Goal: Transaction & Acquisition: Purchase product/service

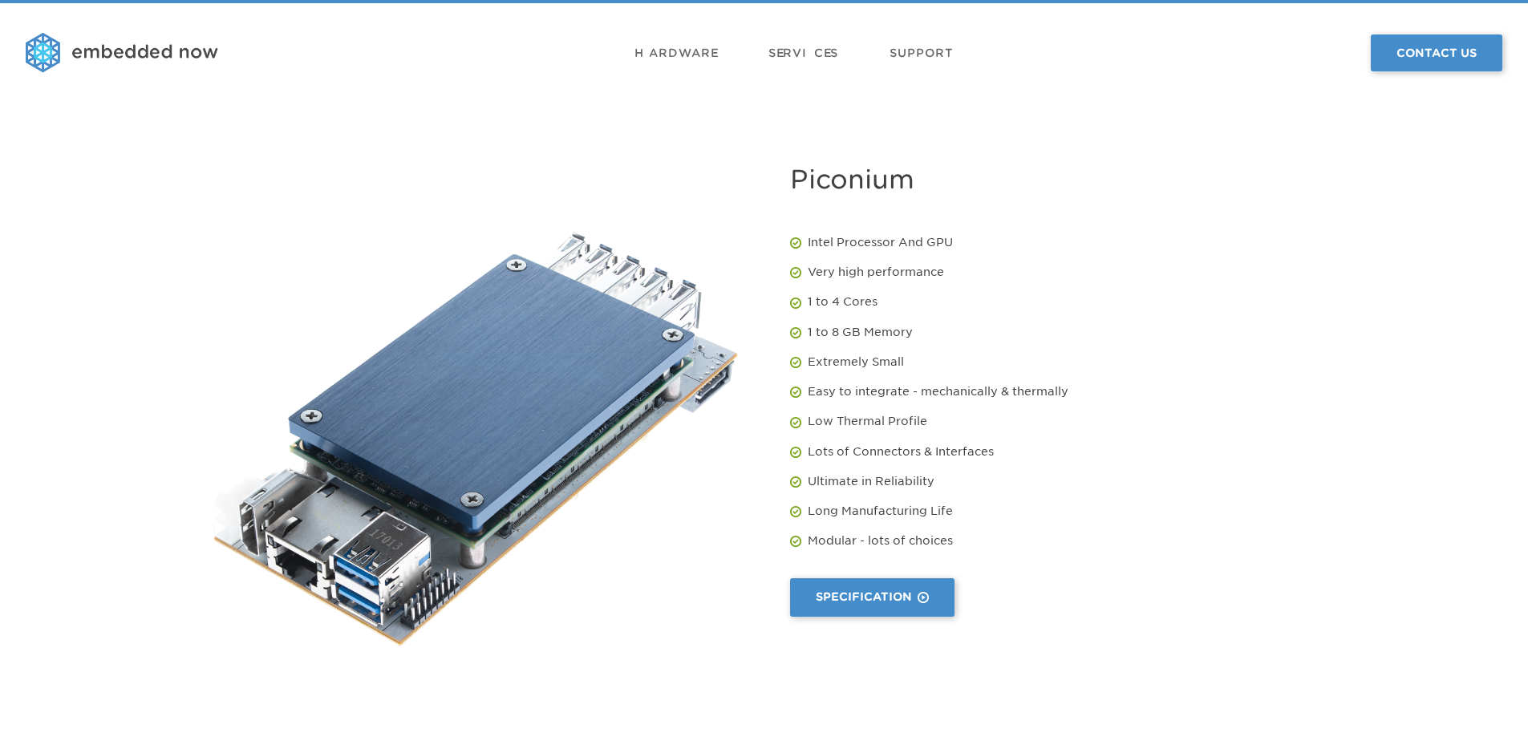
click at [131, 56] on img at bounding box center [122, 53] width 193 height 40
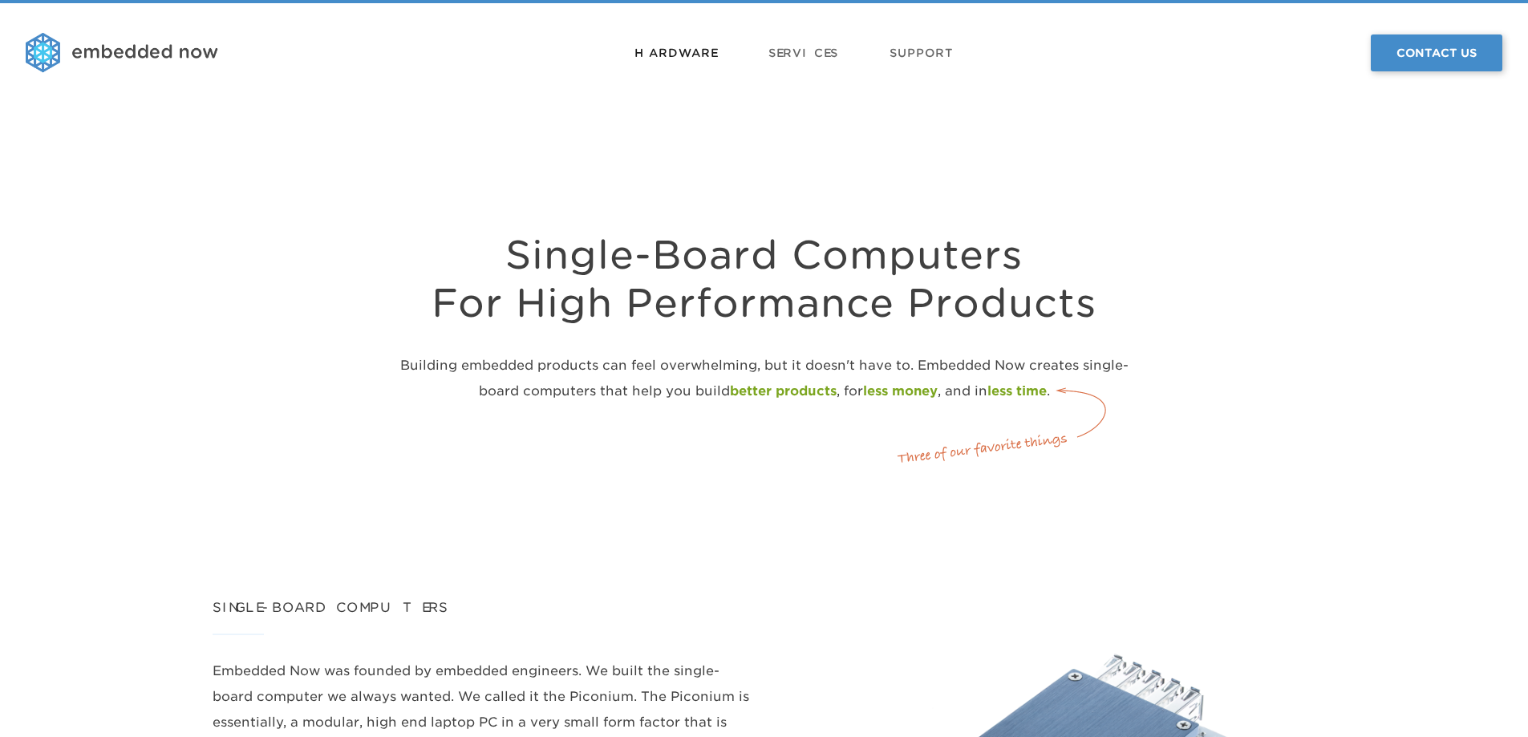
click at [673, 58] on link "Hardware" at bounding box center [676, 53] width 83 height 48
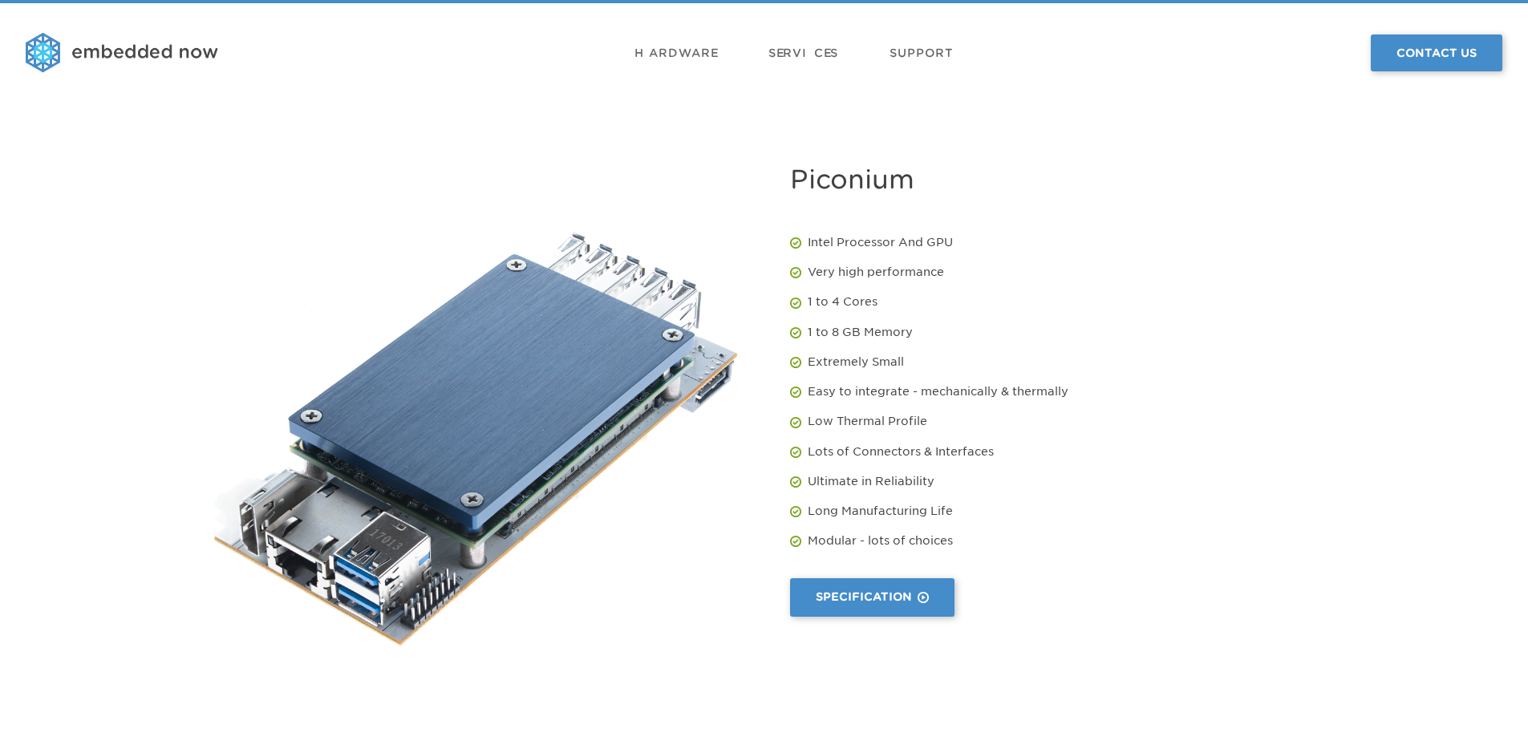
click at [154, 58] on img at bounding box center [122, 53] width 193 height 40
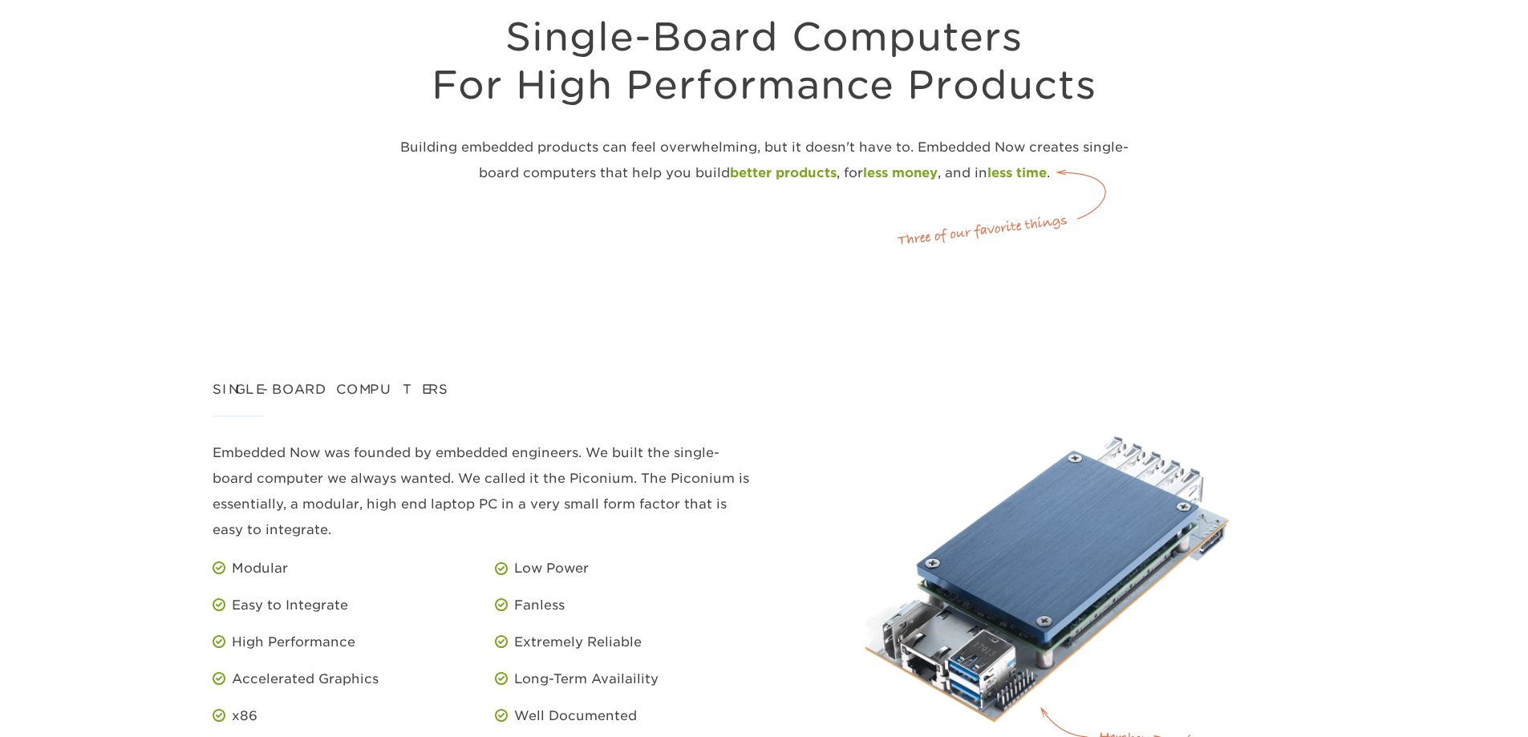
scroll to position [481, 0]
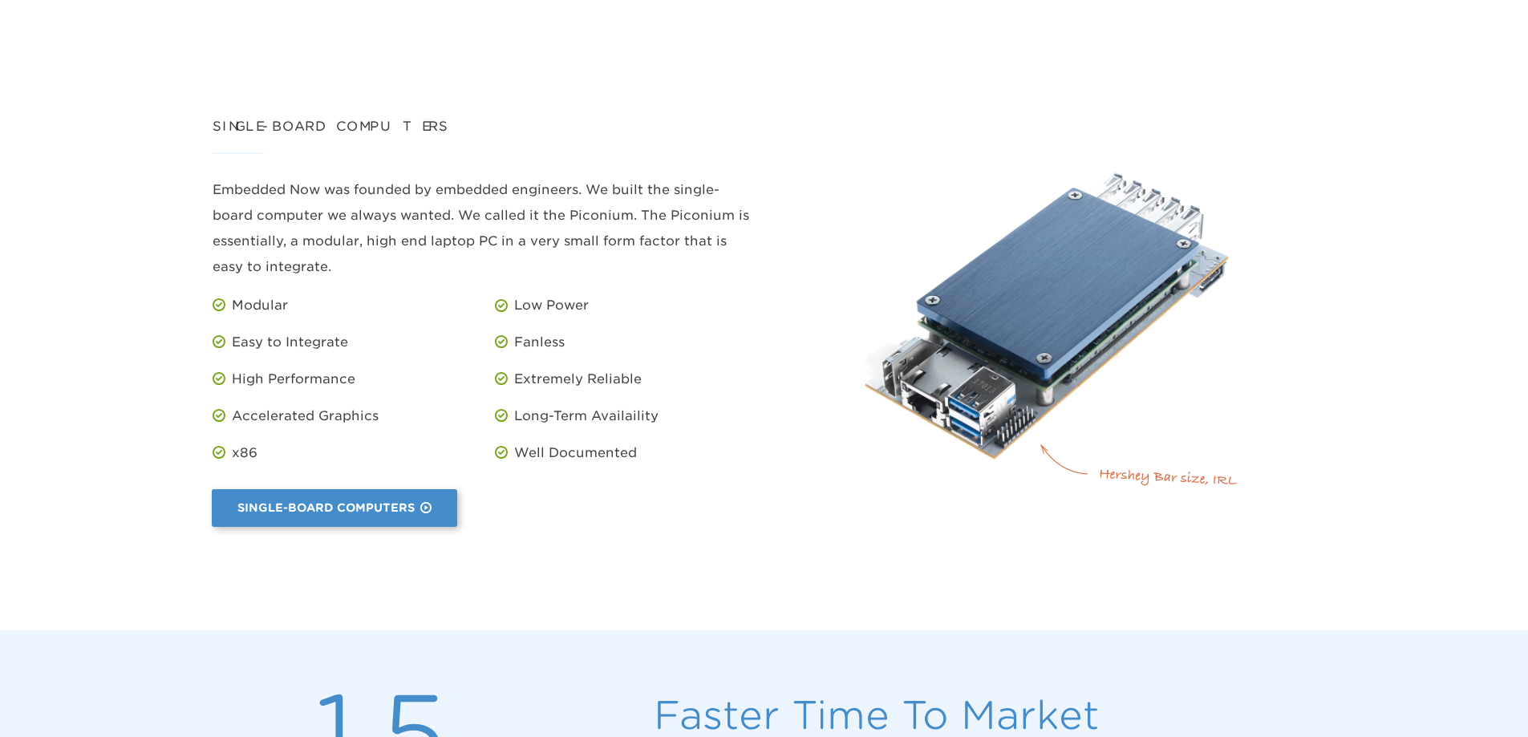
click at [432, 508] on link "Single-Board Computers" at bounding box center [334, 508] width 245 height 38
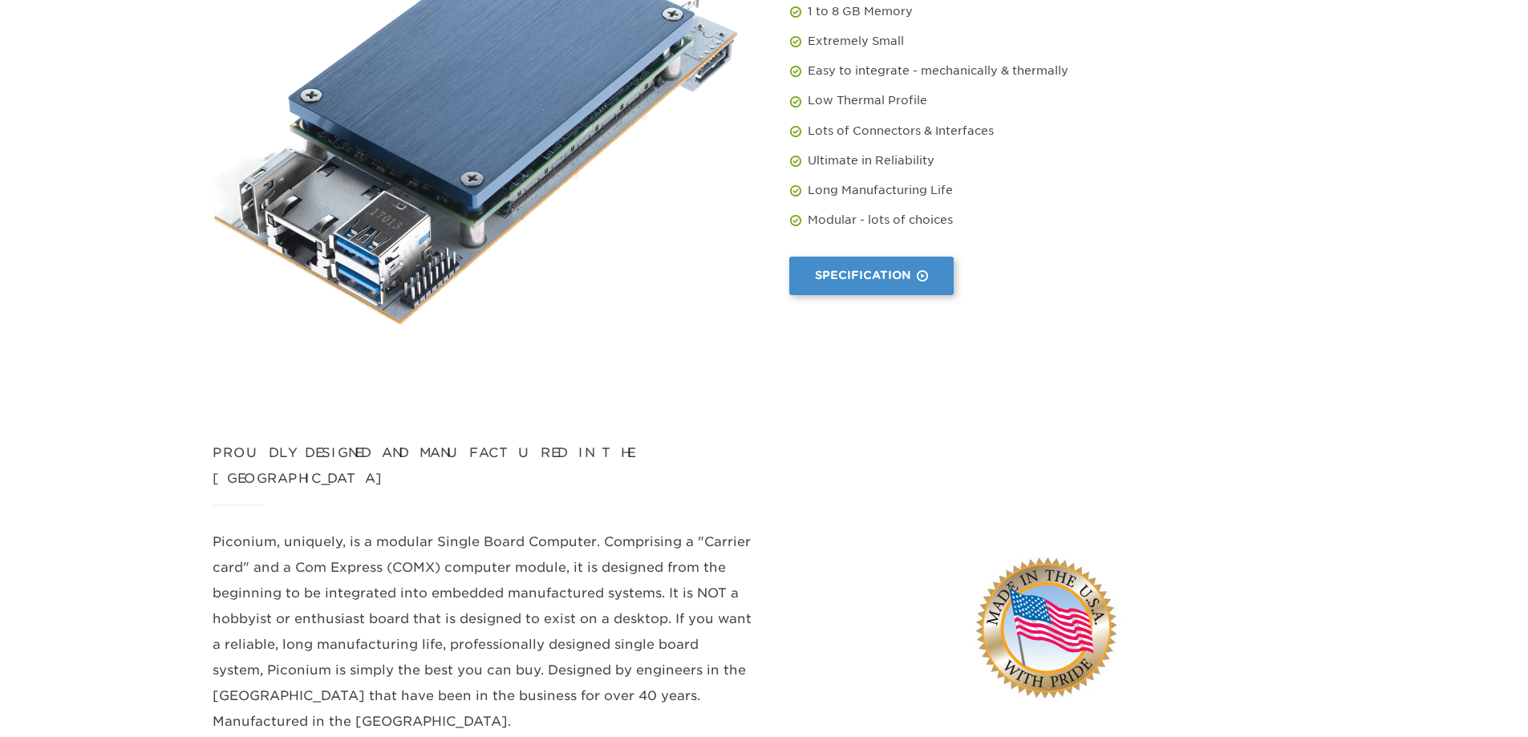
click at [858, 274] on link "Specification" at bounding box center [871, 276] width 164 height 38
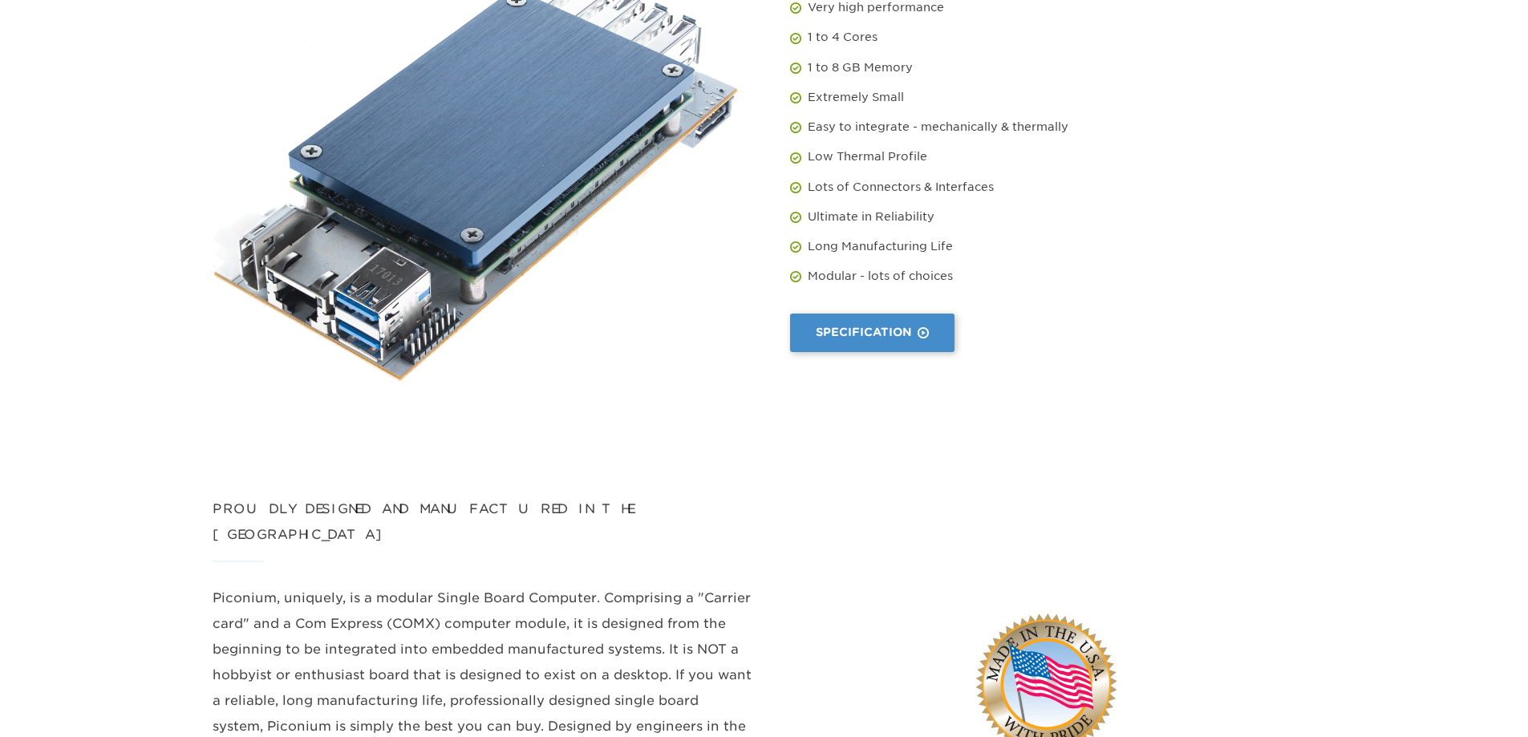
scroll to position [80, 0]
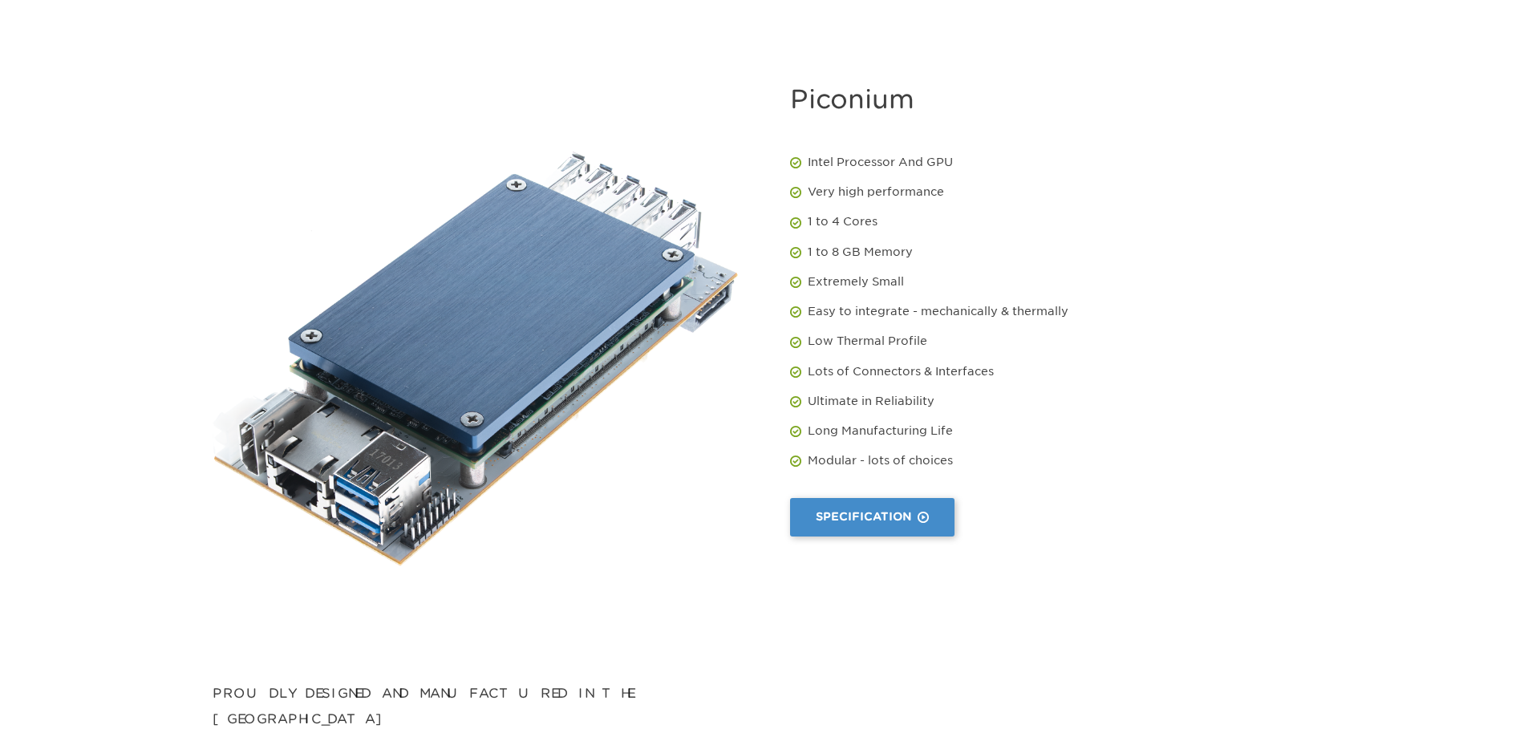
click at [528, 310] on img at bounding box center [476, 359] width 526 height 417
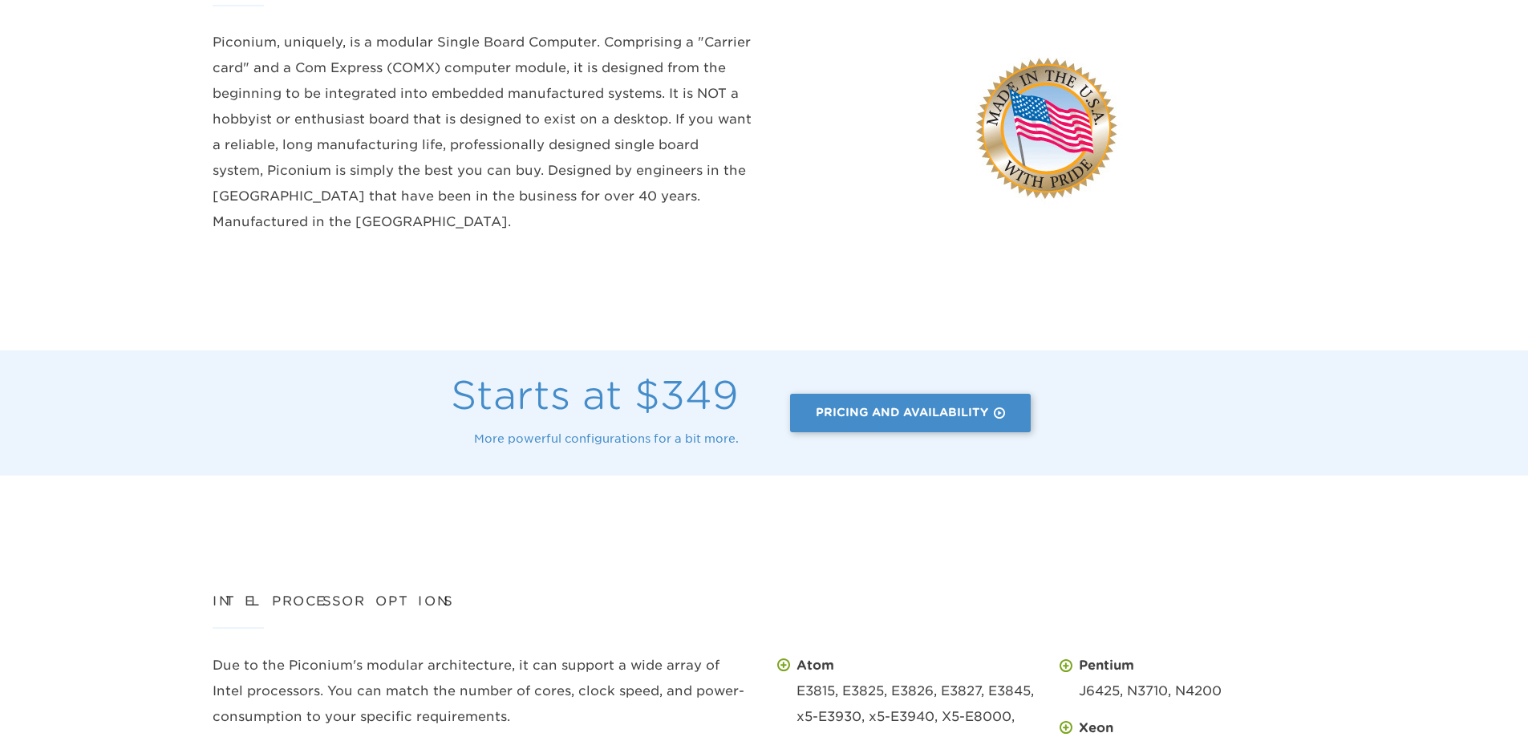
scroll to position [882, 0]
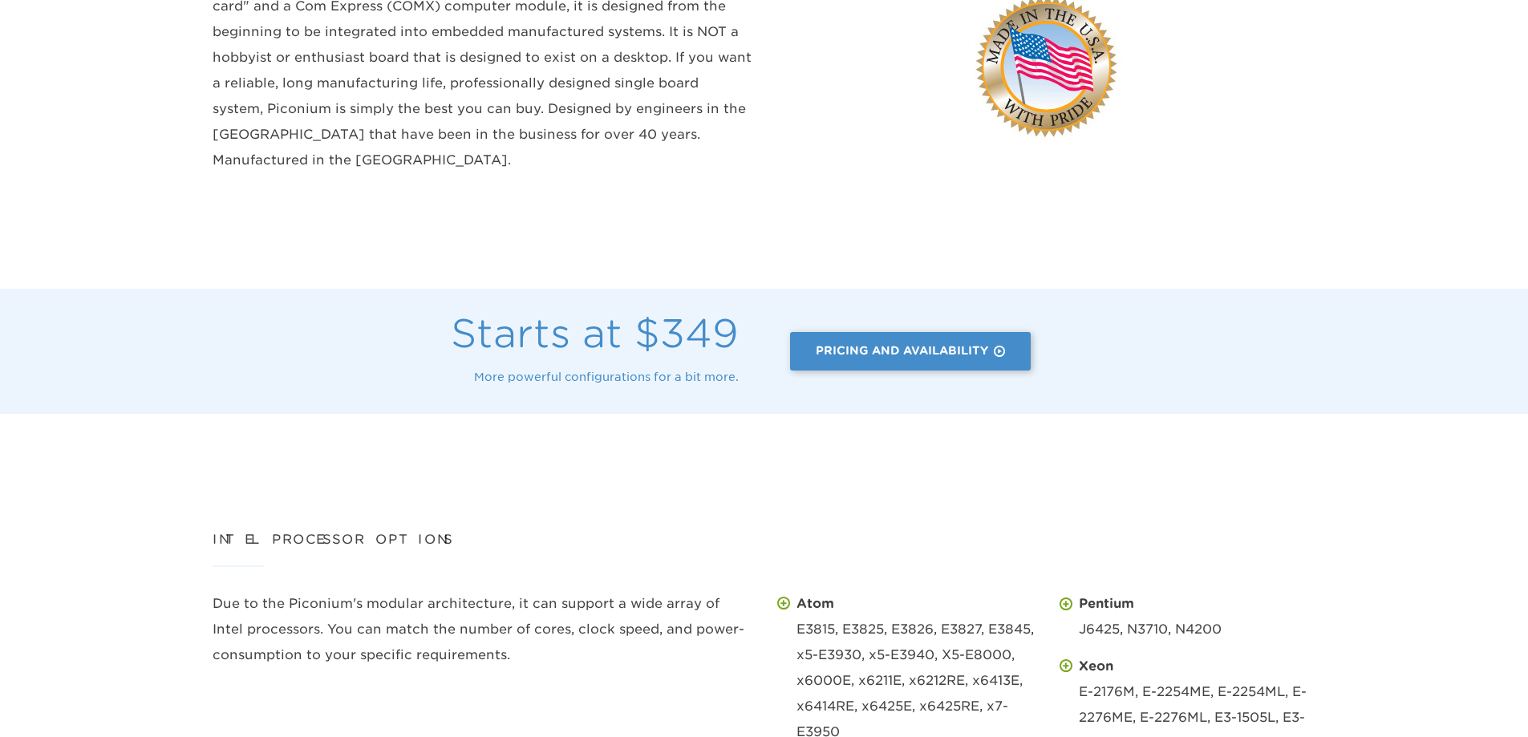
click at [610, 314] on h2 "Starts at $349" at bounding box center [382, 333] width 713 height 39
click at [825, 331] on link "Pricing And Availability" at bounding box center [909, 350] width 241 height 38
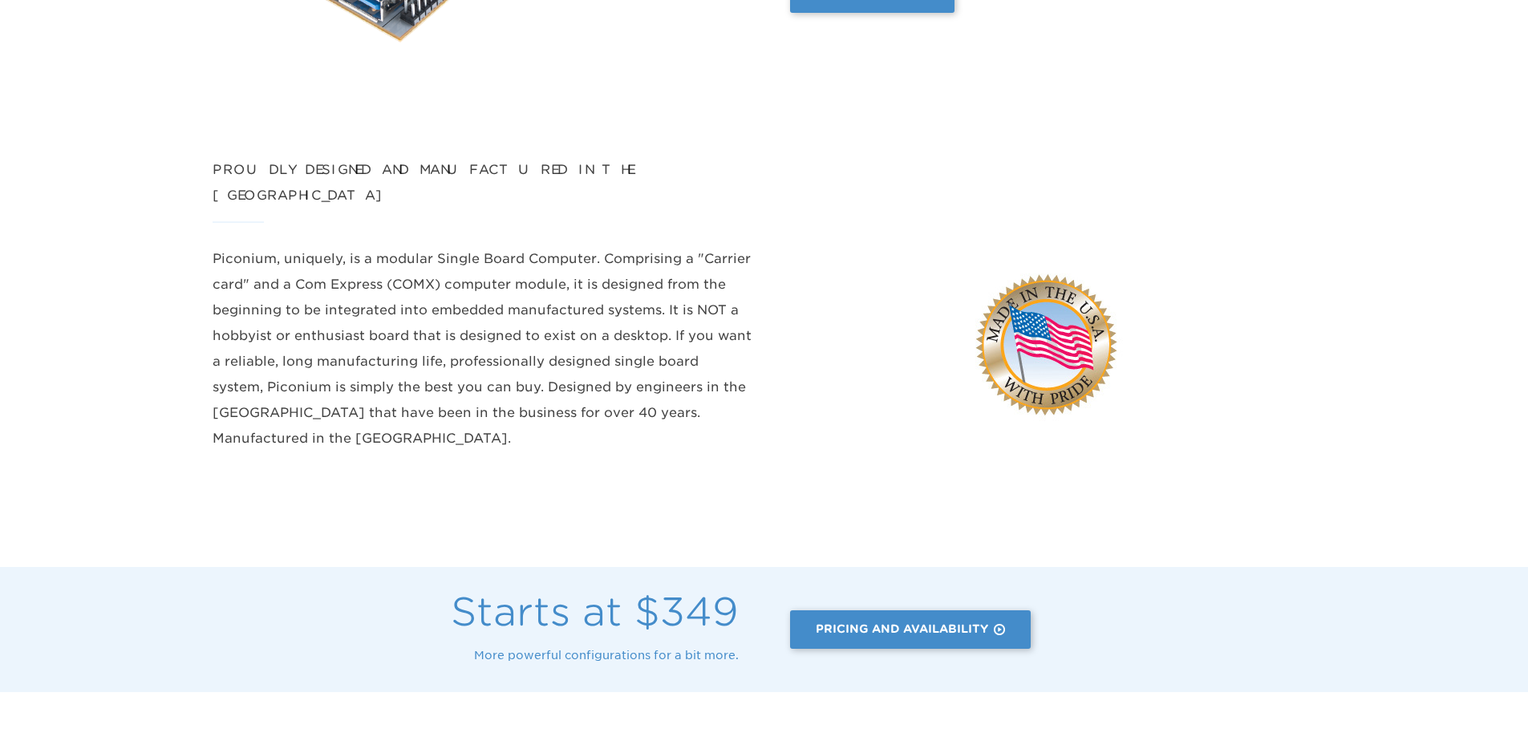
scroll to position [562, 0]
